Goal: Transaction & Acquisition: Purchase product/service

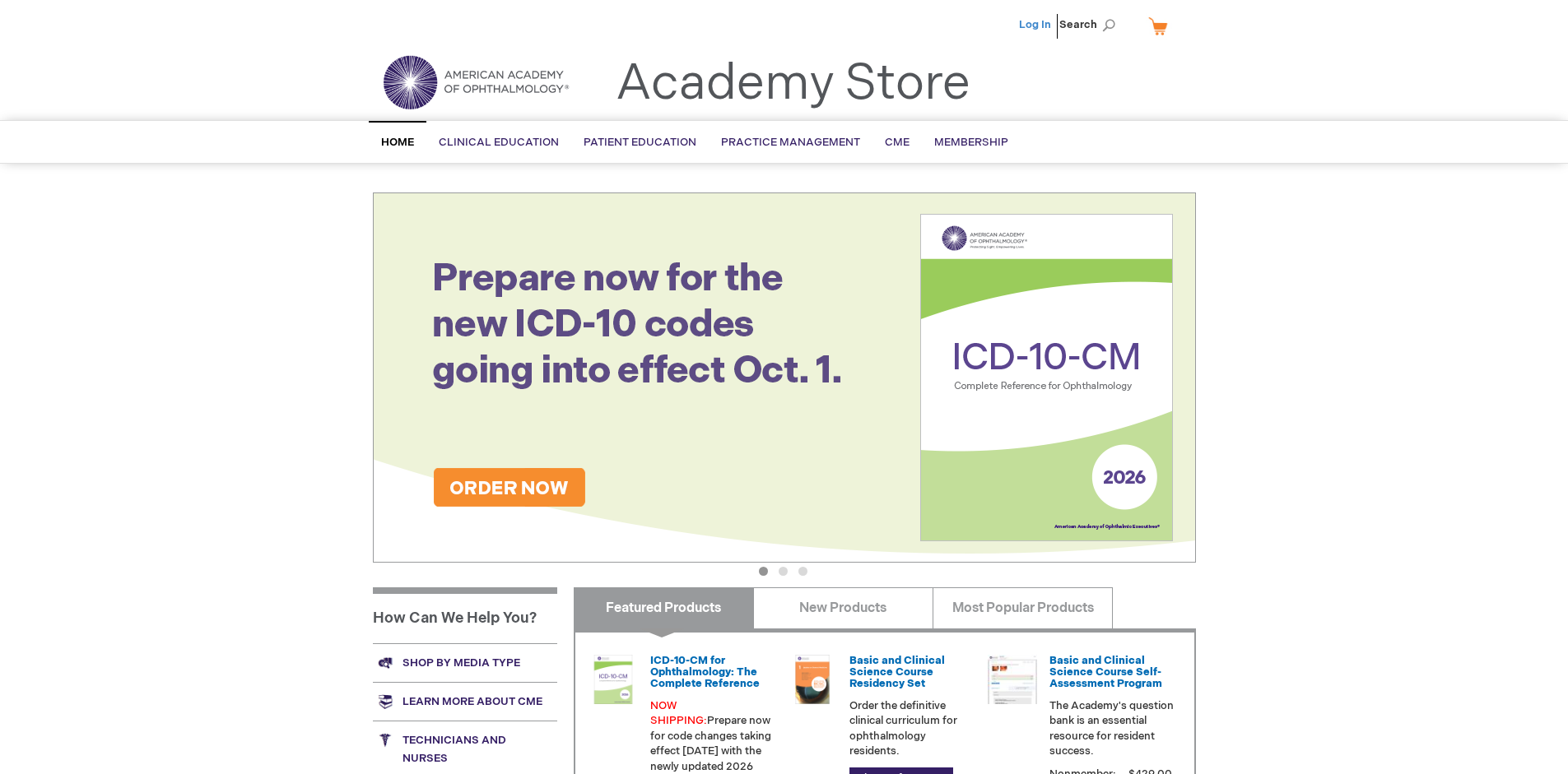
click at [1036, 24] on link "Log In" at bounding box center [1035, 24] width 32 height 13
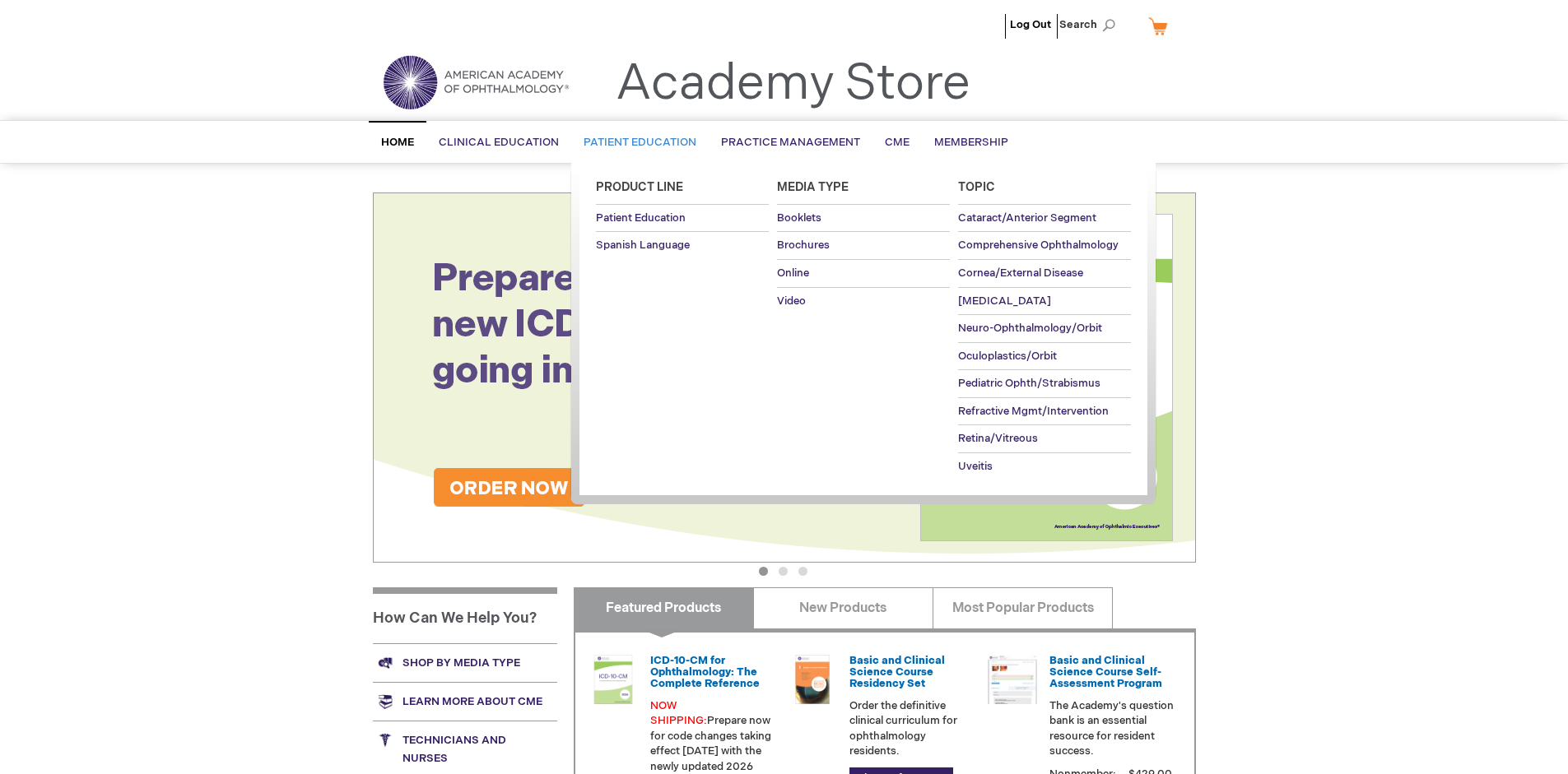
click at [635, 143] on span "Patient Education" at bounding box center [639, 142] width 112 height 13
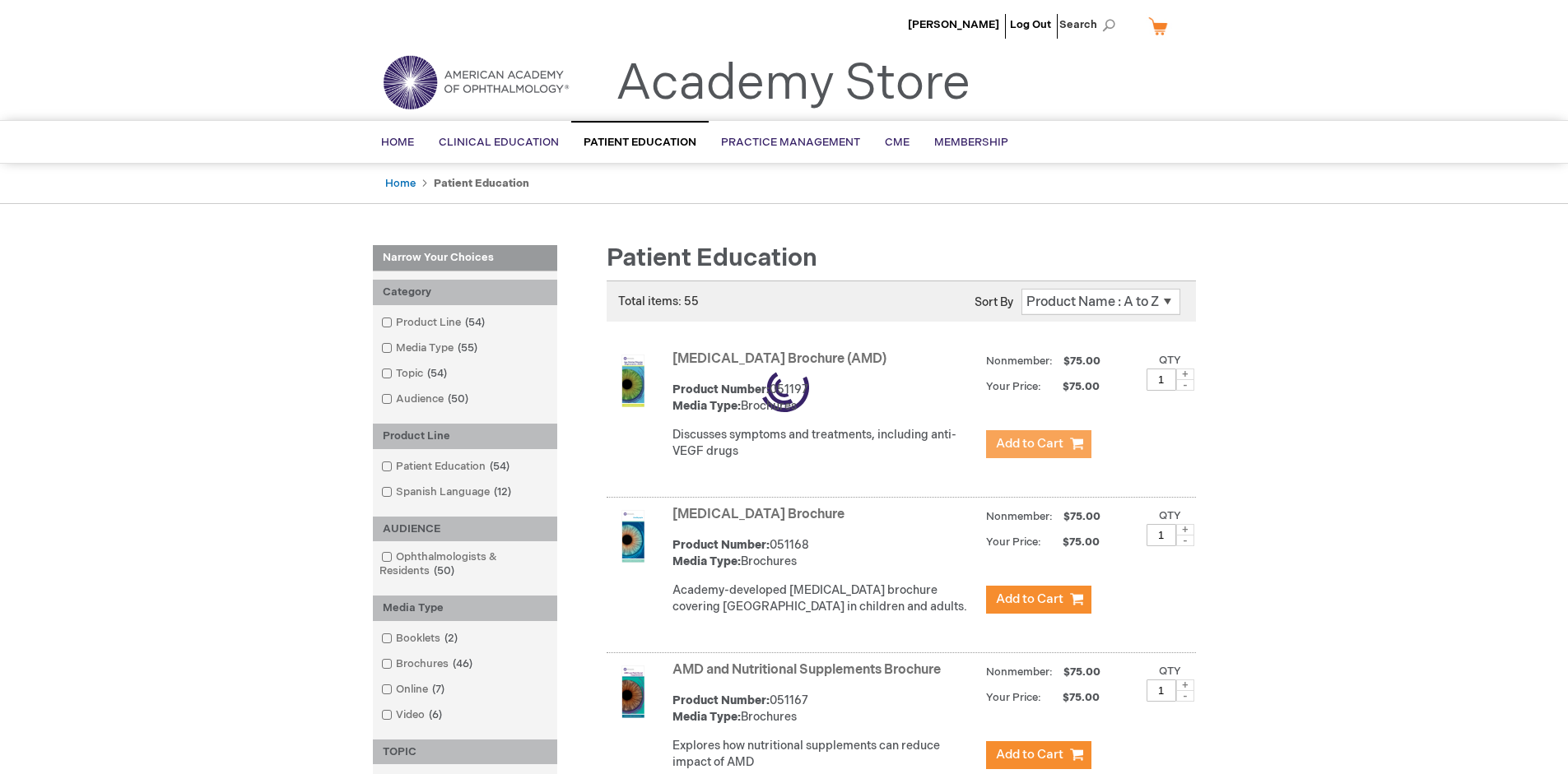
click at [1038, 445] on span "Add to Cart" at bounding box center [1029, 444] width 67 height 16
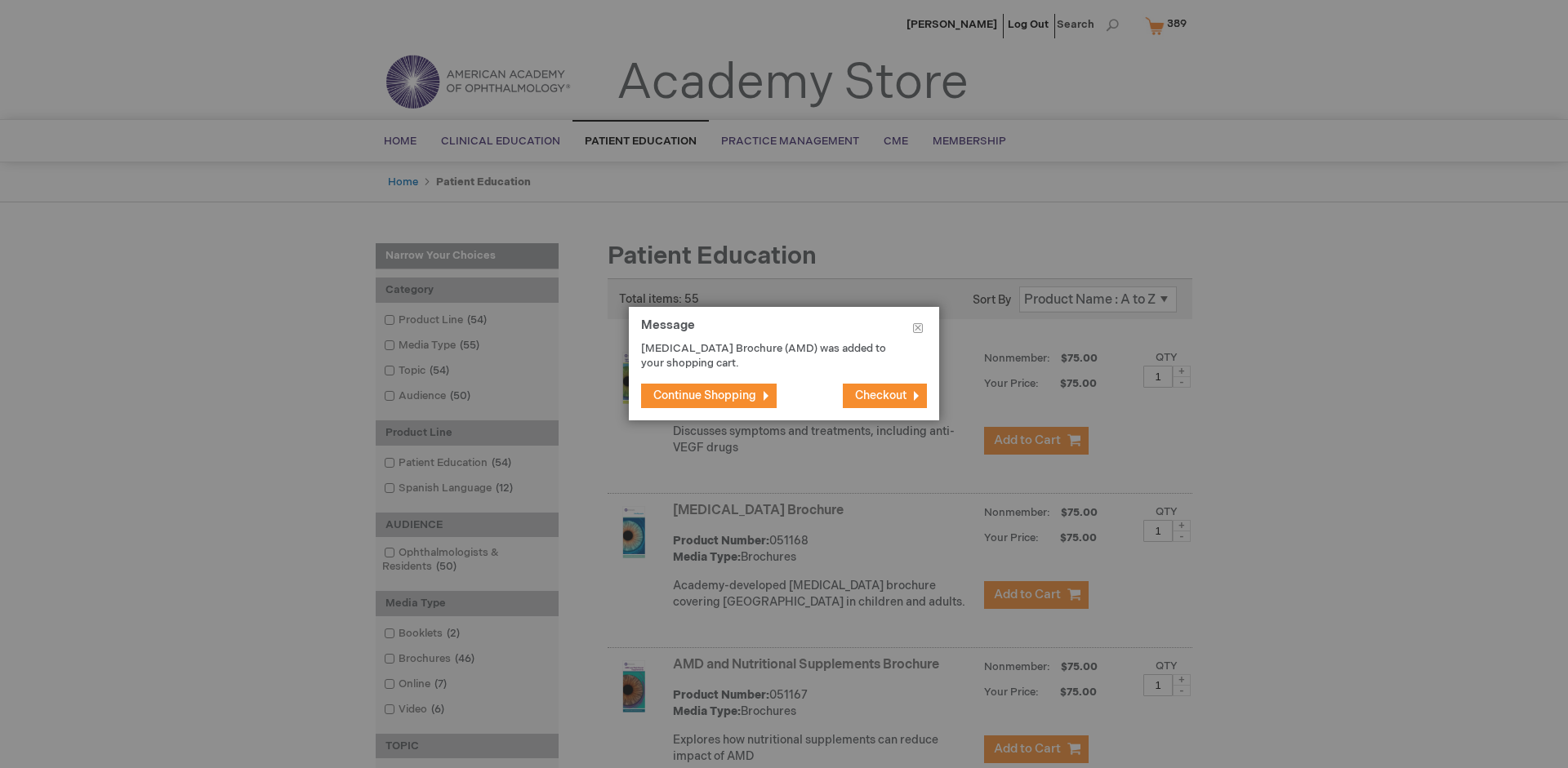
click at [705, 396] on span "Continue Shopping" at bounding box center [705, 396] width 103 height 14
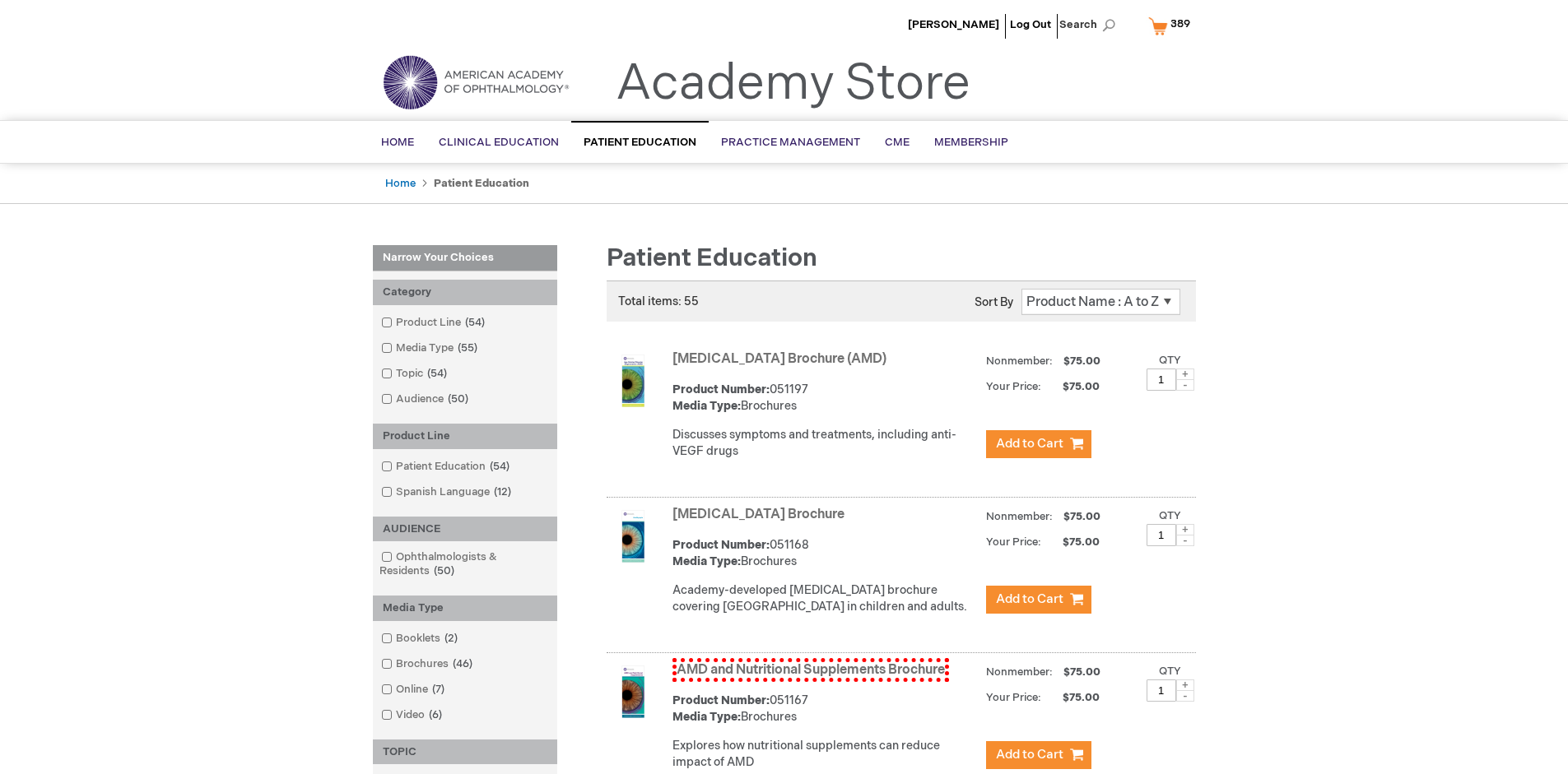
click at [810, 682] on link "AMD and Nutritional Supplements Brochure" at bounding box center [810, 670] width 277 height 23
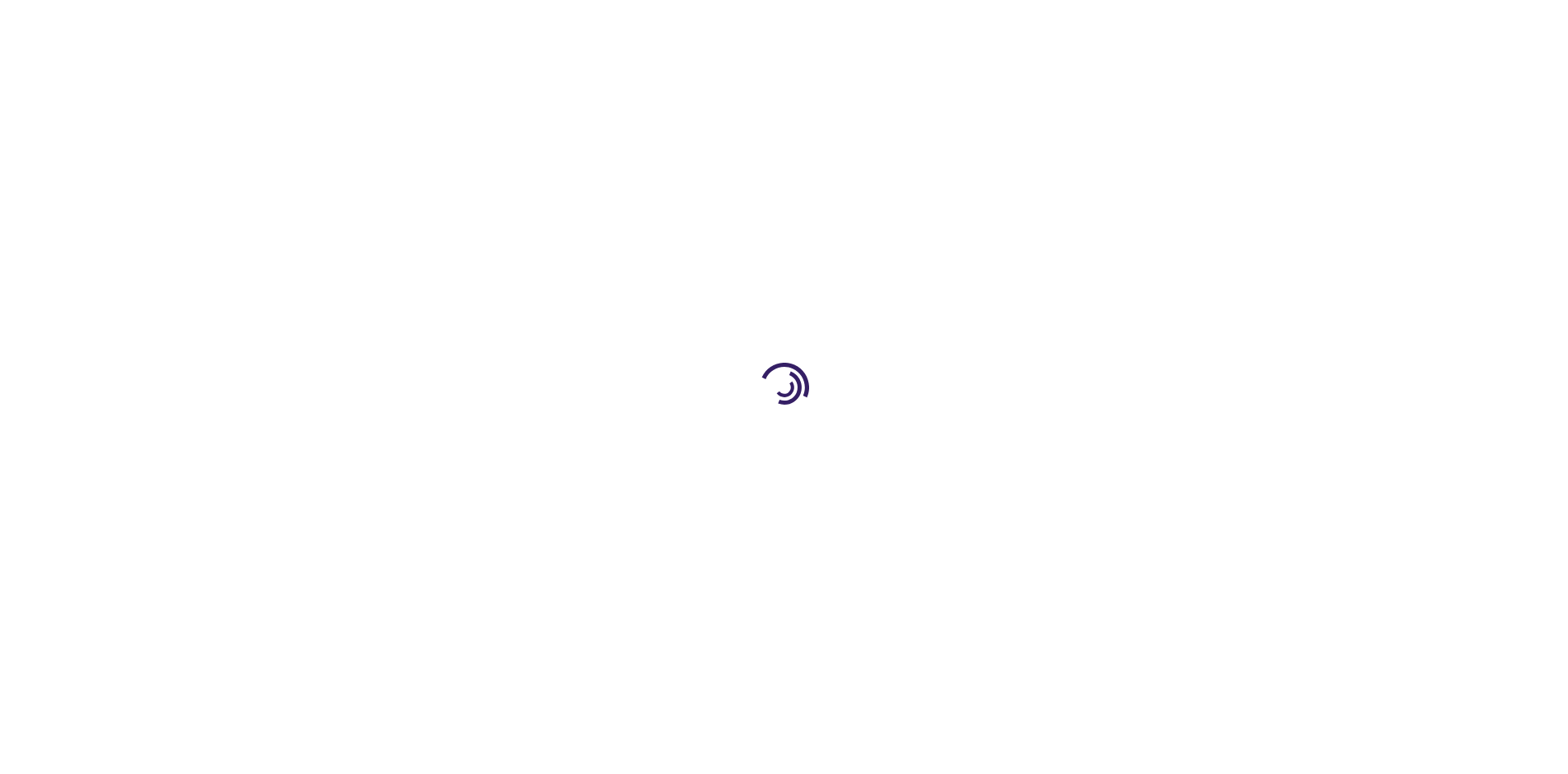
type input "1"
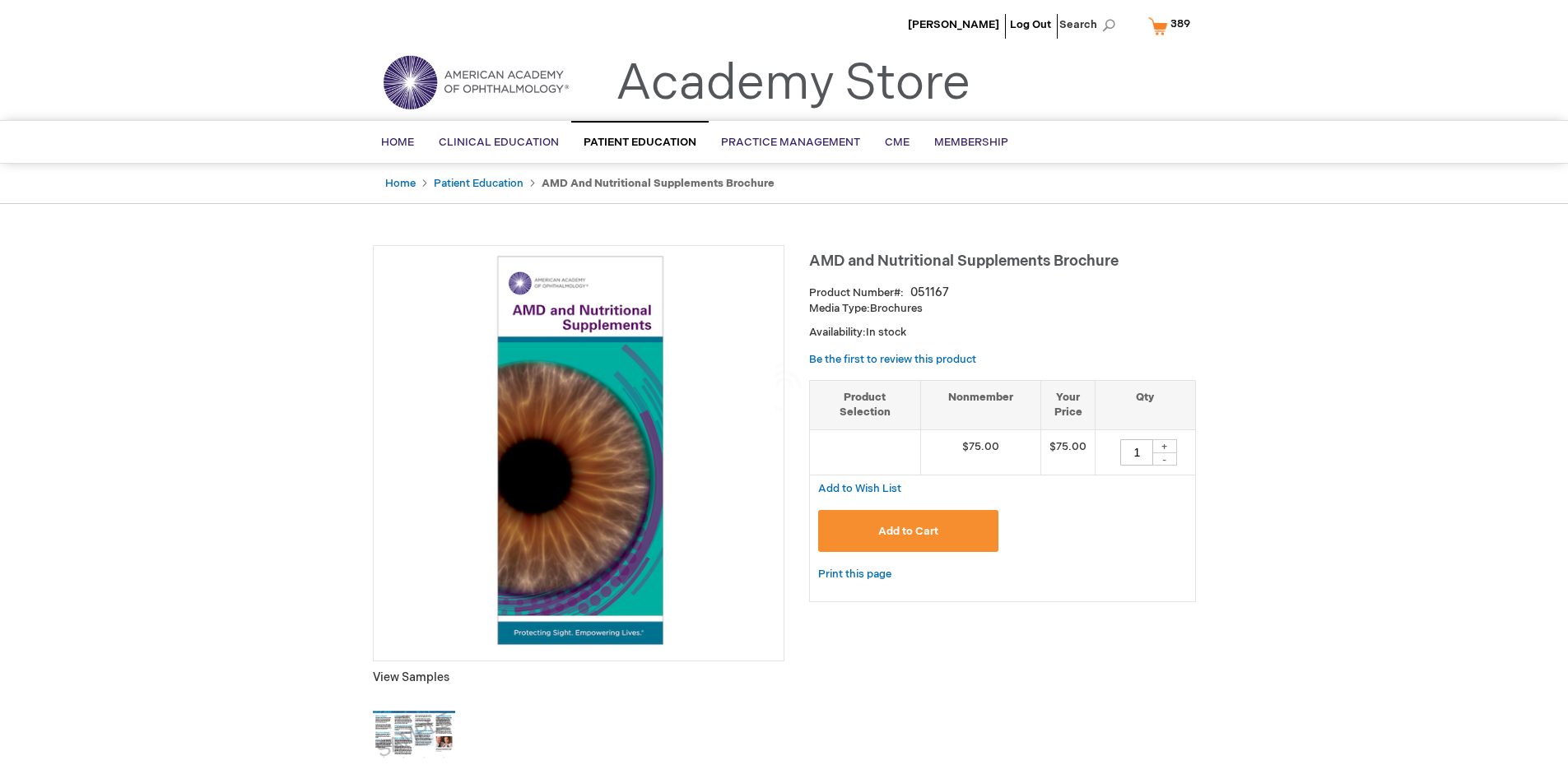
click at [908, 531] on span "Add to Cart" at bounding box center [908, 531] width 60 height 13
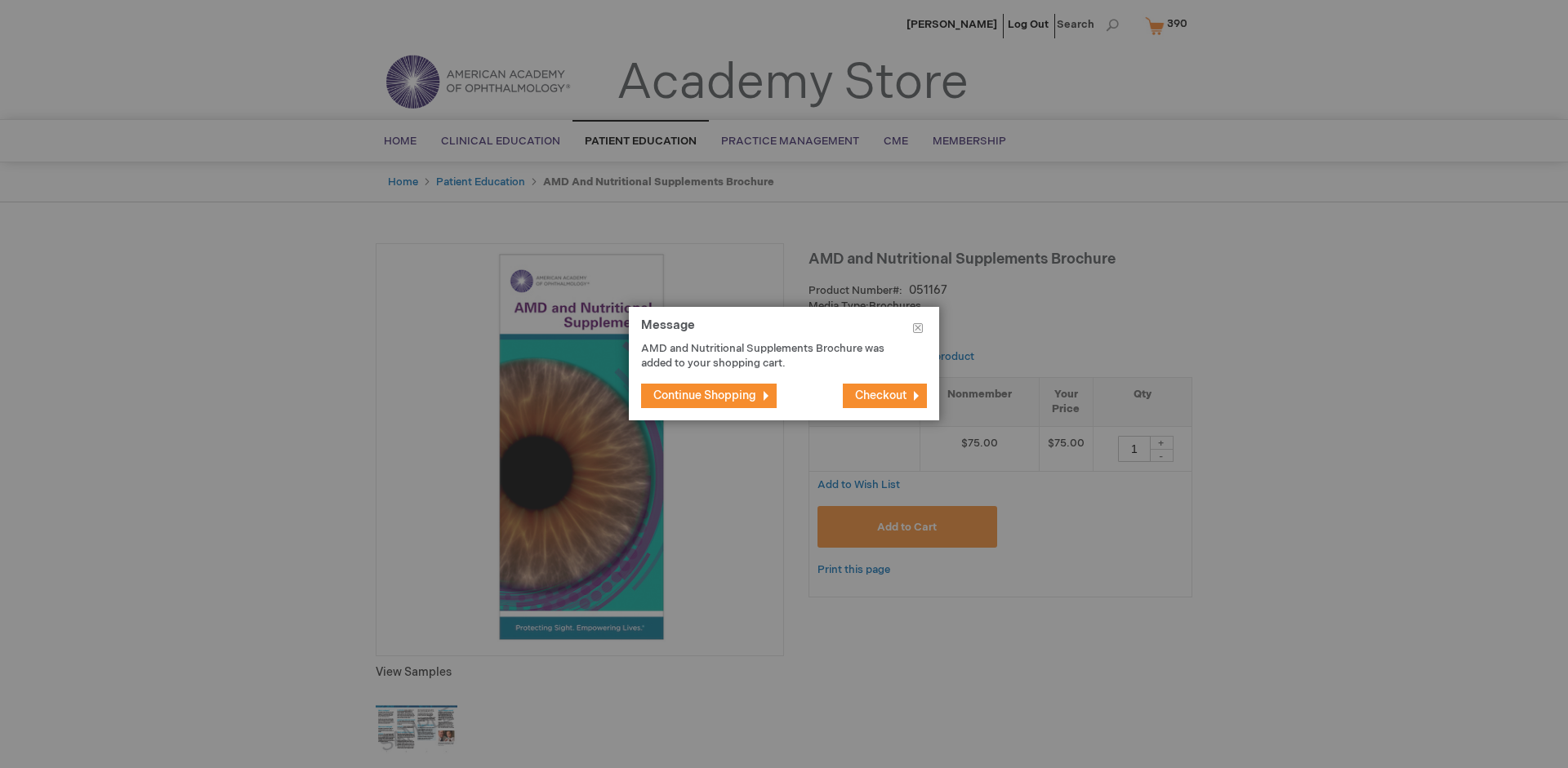
click at [705, 396] on span "Continue Shopping" at bounding box center [705, 396] width 103 height 14
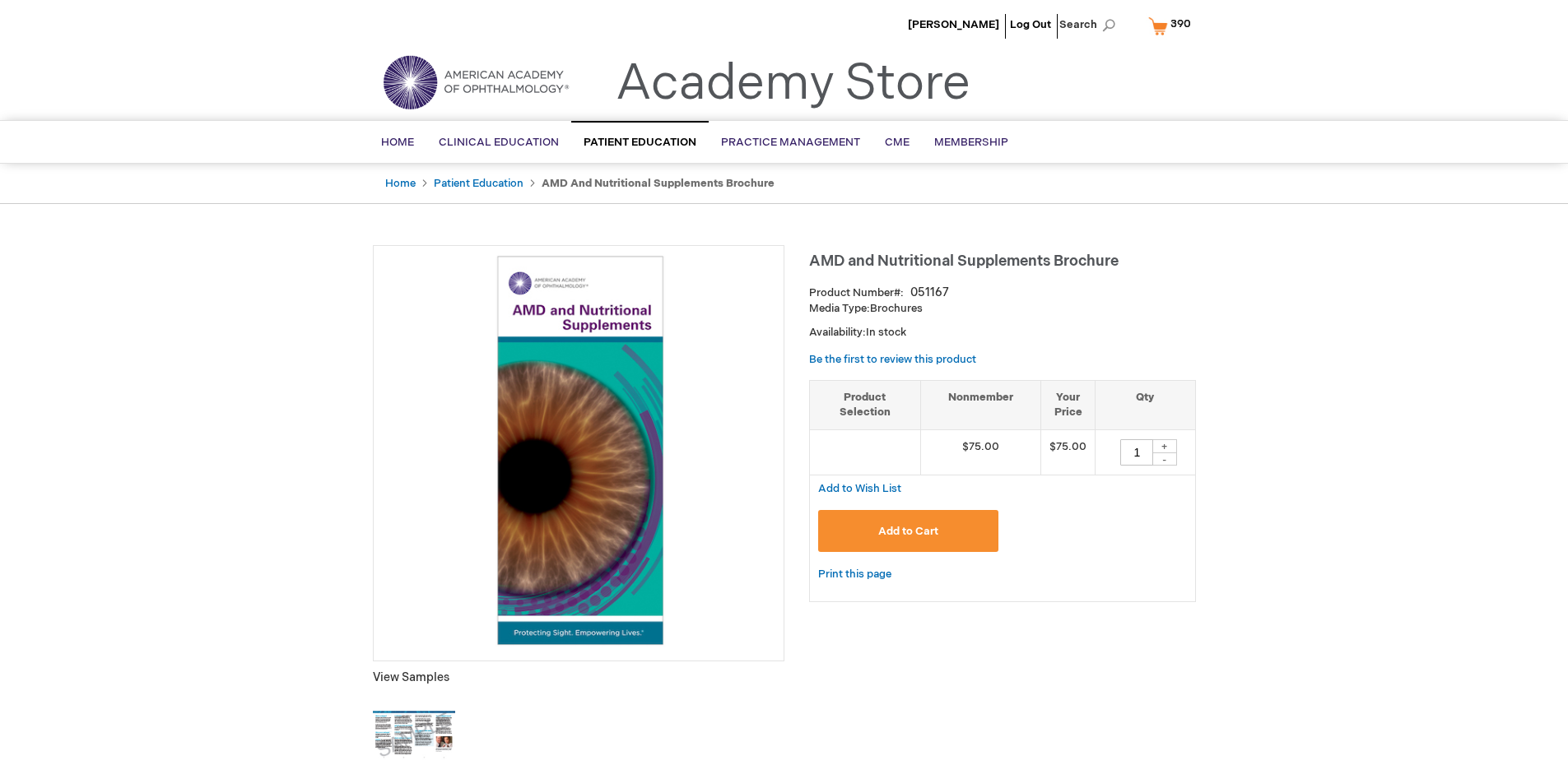
click at [1172, 25] on span "390" at bounding box center [1181, 23] width 21 height 13
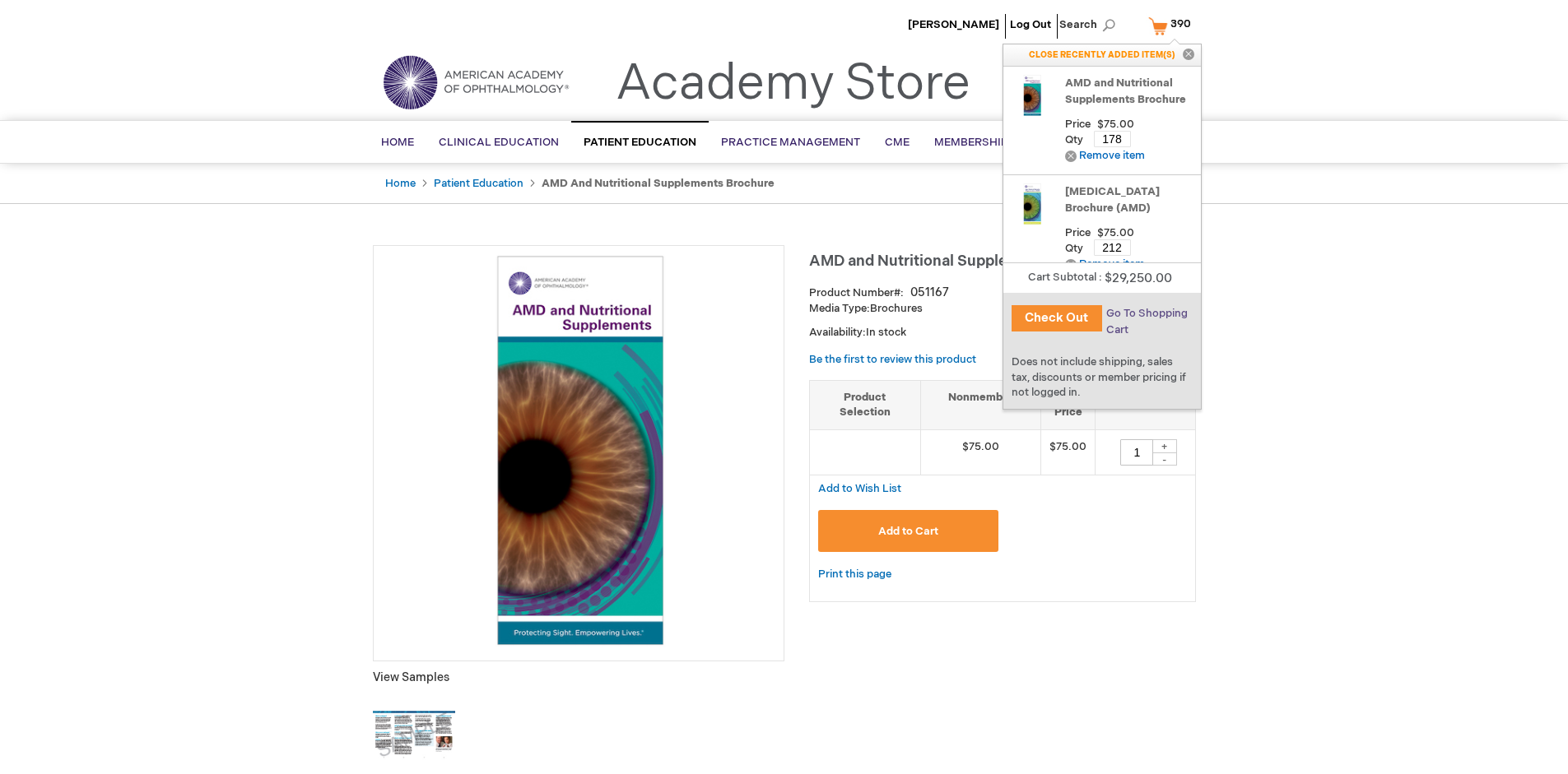
click at [1145, 314] on span "Go To Shopping Cart" at bounding box center [1147, 322] width 81 height 29
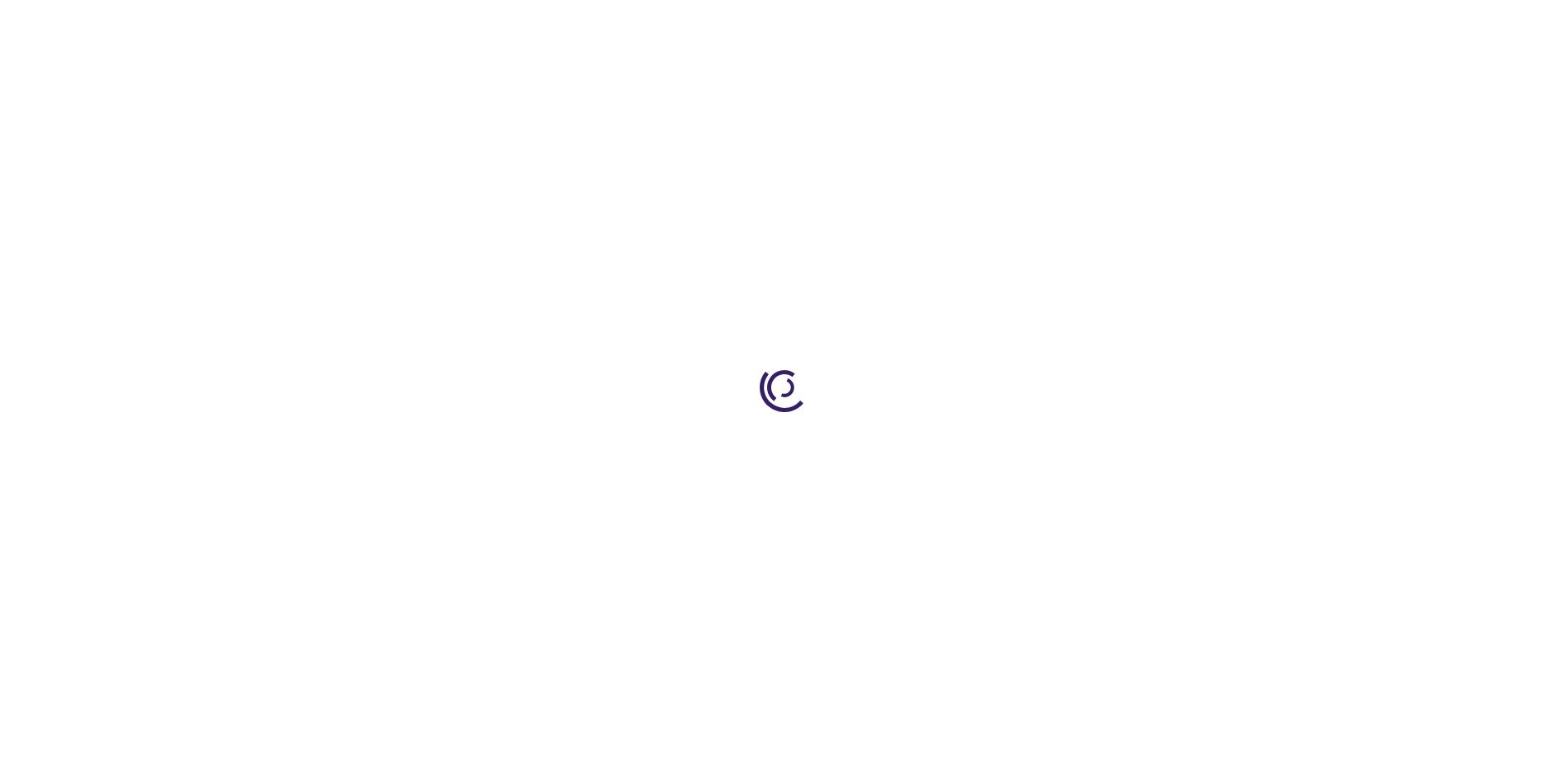
select select "US"
select select "41"
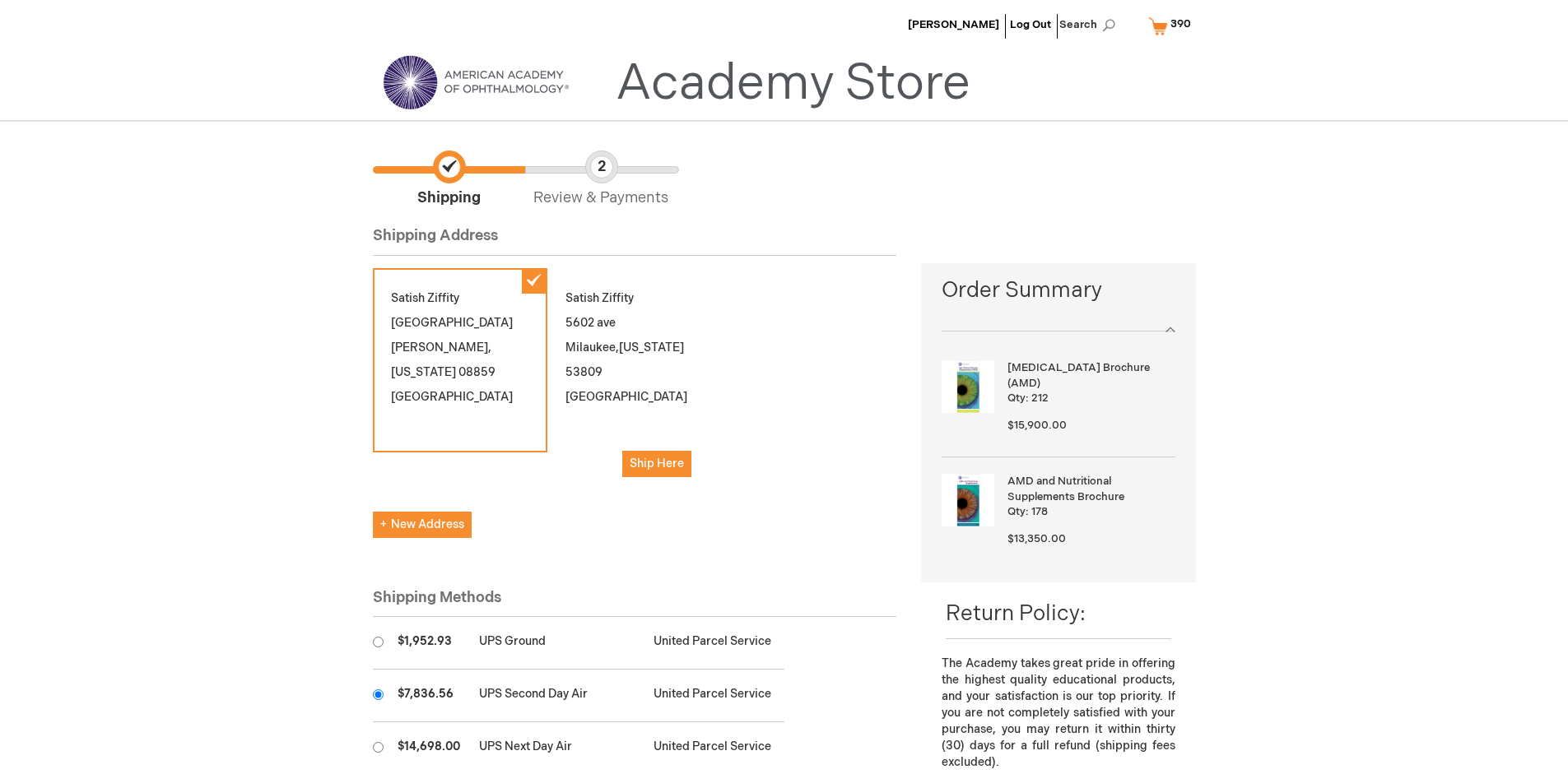
click at [378, 695] on input "radio" at bounding box center [378, 695] width 11 height 11
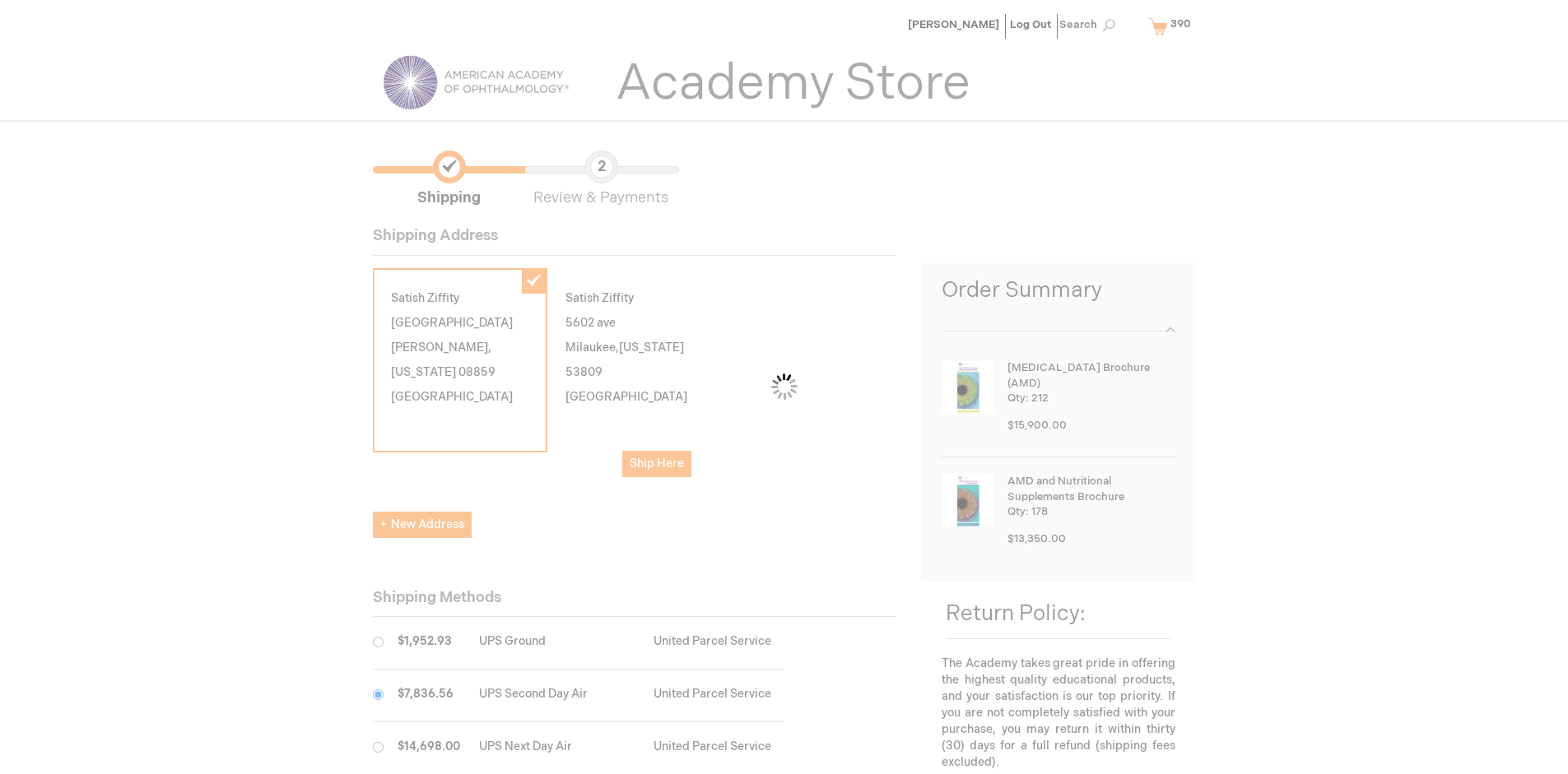
scroll to position [82, 0]
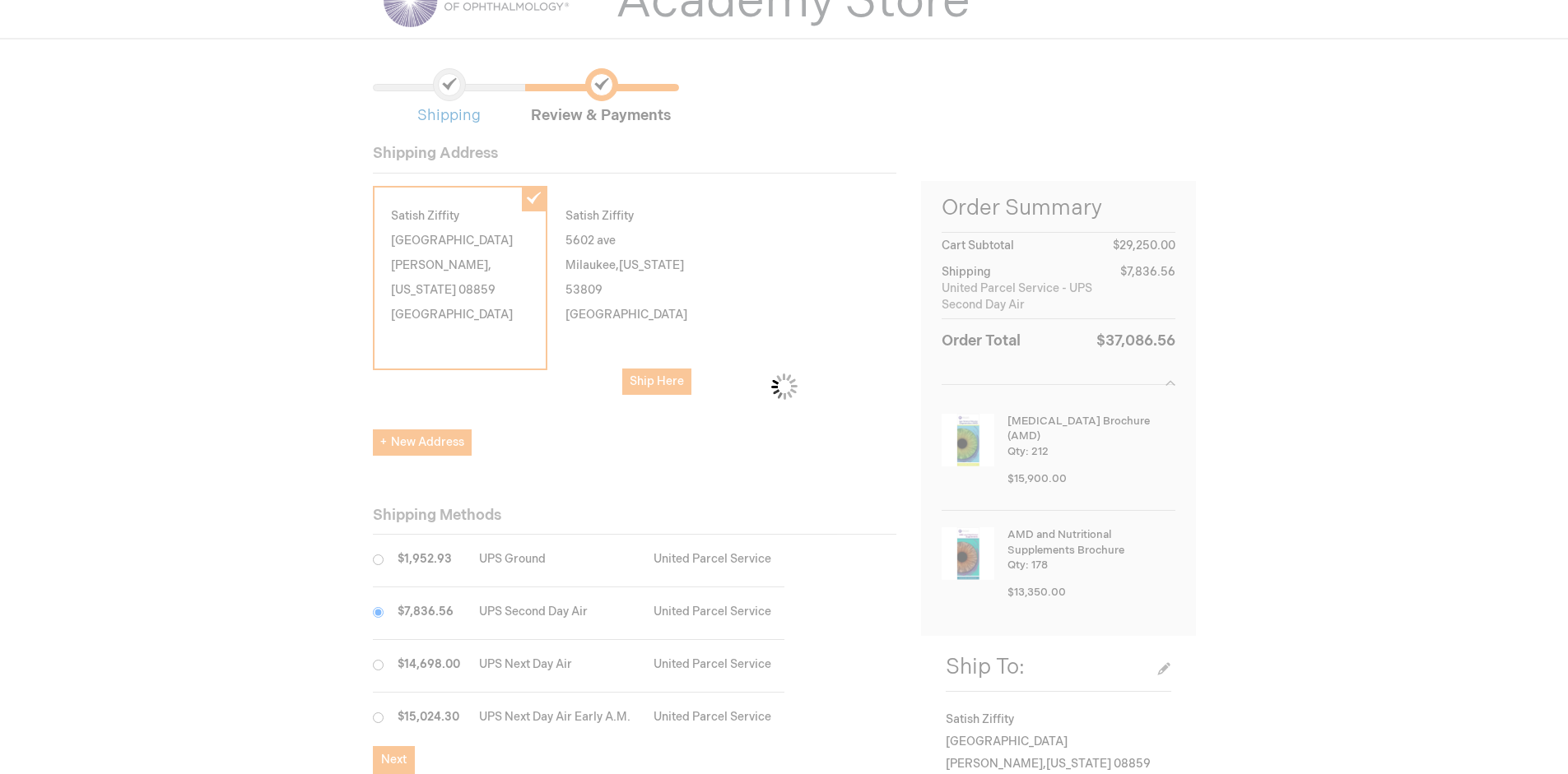
scroll to position [75, 0]
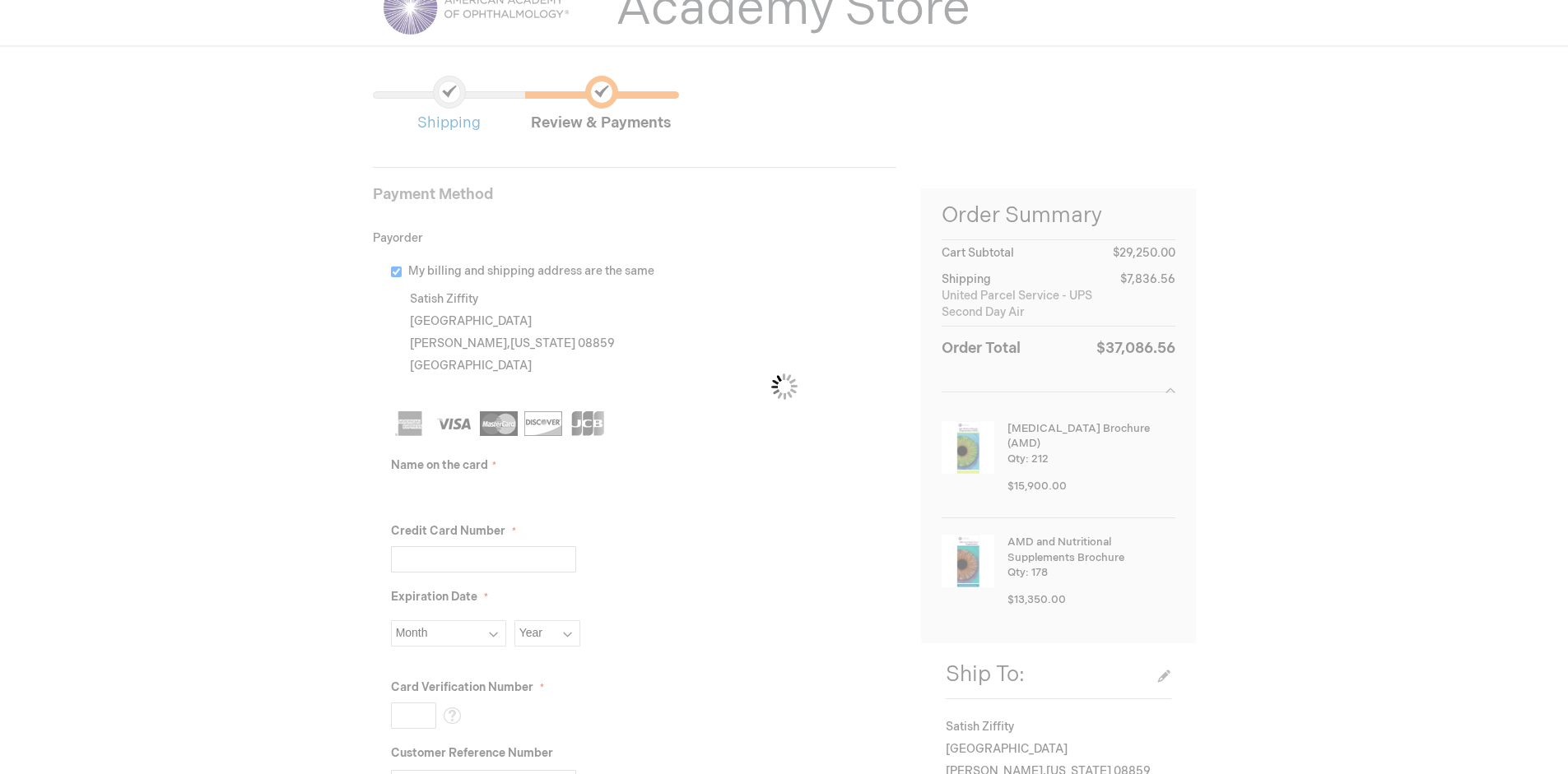
click at [483, 493] on input "Name on the card" at bounding box center [483, 494] width 185 height 26
